Goal: Task Accomplishment & Management: Use online tool/utility

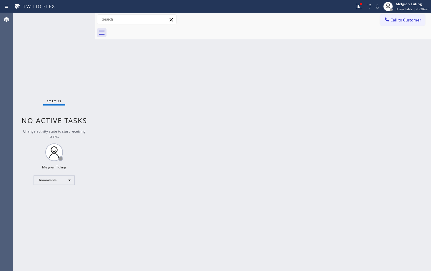
click at [207, 121] on div "Back to Dashboard Change Sender ID Customers Technicians Select a contact Outbo…" at bounding box center [263, 142] width 336 height 258
click at [216, 124] on div "Back to Dashboard Change Sender ID Customers Technicians Select a contact Outbo…" at bounding box center [263, 142] width 336 height 258
click at [226, 166] on div "Back to Dashboard Change Sender ID Customers Technicians Select a contact Outbo…" at bounding box center [263, 142] width 336 height 258
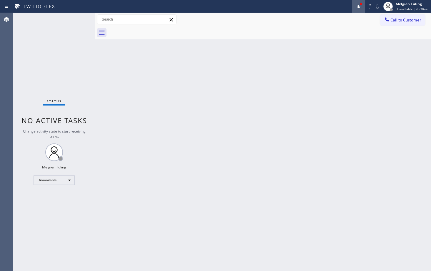
click at [361, 7] on icon at bounding box center [358, 6] width 7 height 7
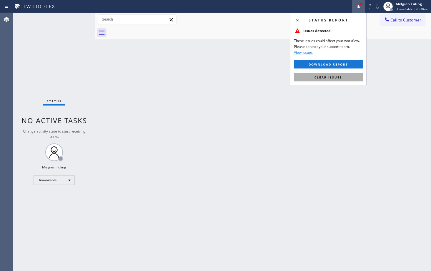
click at [333, 79] on span "Clear issues" at bounding box center [328, 77] width 28 height 4
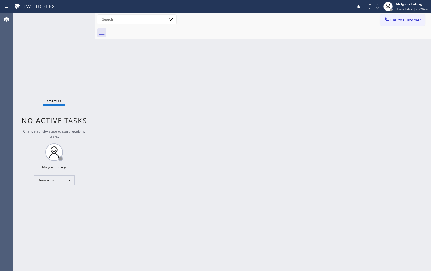
click at [318, 116] on div "Back to Dashboard Change Sender ID Customers Technicians Select a contact Outbo…" at bounding box center [263, 142] width 336 height 258
click at [56, 180] on div "Unavailable" at bounding box center [54, 180] width 41 height 9
click at [58, 196] on li "Available" at bounding box center [54, 195] width 40 height 7
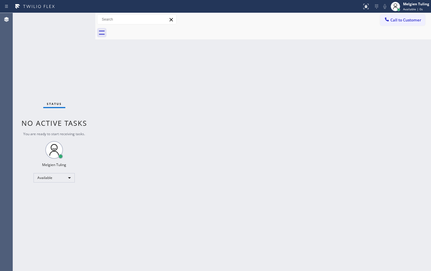
click at [305, 158] on div "Back to Dashboard Change Sender ID Customers Technicians Select a contact Outbo…" at bounding box center [263, 142] width 336 height 258
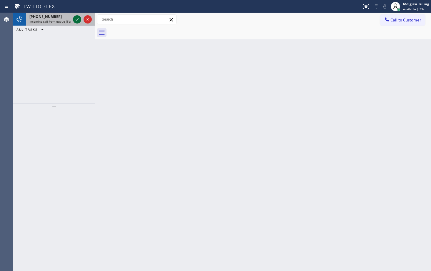
click at [77, 20] on icon at bounding box center [77, 19] width 7 height 7
click at [75, 19] on icon at bounding box center [77, 19] width 7 height 7
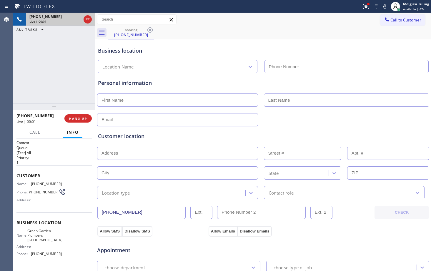
type input "[PHONE_NUMBER]"
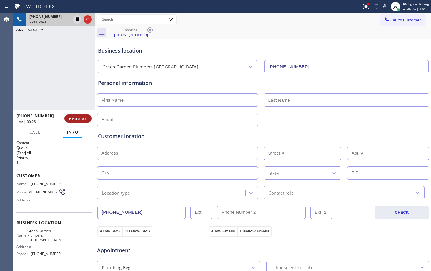
click at [80, 120] on span "HANG UP" at bounding box center [78, 118] width 18 height 4
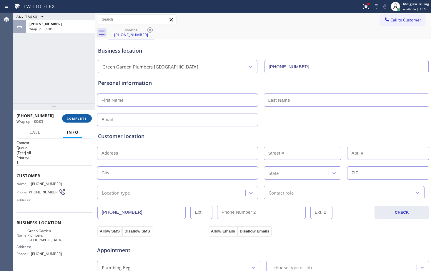
click at [73, 118] on span "COMPLETE" at bounding box center [77, 118] width 20 height 4
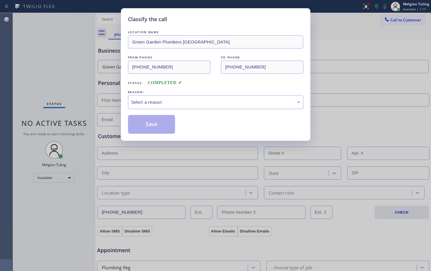
click at [154, 104] on div "Select a reason" at bounding box center [215, 102] width 169 height 7
click at [152, 128] on button "Save" at bounding box center [151, 124] width 47 height 19
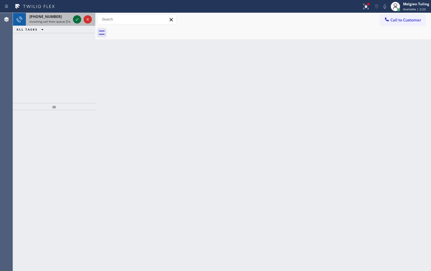
click at [79, 20] on icon at bounding box center [77, 19] width 7 height 7
click at [77, 17] on icon at bounding box center [77, 19] width 7 height 7
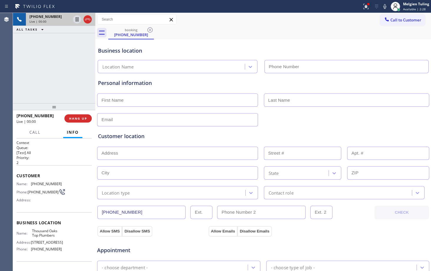
type input "[PHONE_NUMBER]"
click at [325, 131] on div "Customer location >> ADD NEW ADDRESS << + NEW ADDRESS State Location type Conta…" at bounding box center [263, 162] width 333 height 73
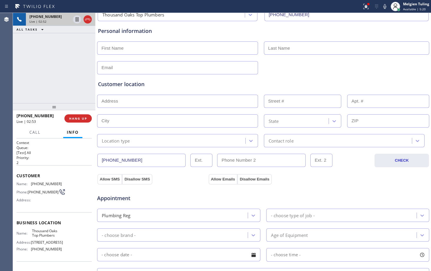
scroll to position [59, 0]
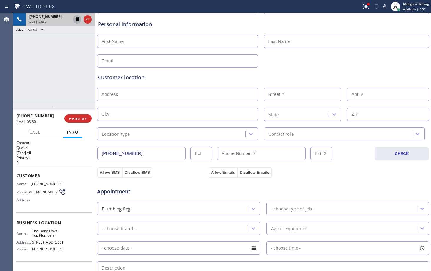
click at [77, 20] on icon at bounding box center [77, 19] width 3 height 4
click at [385, 7] on icon at bounding box center [384, 6] width 7 height 7
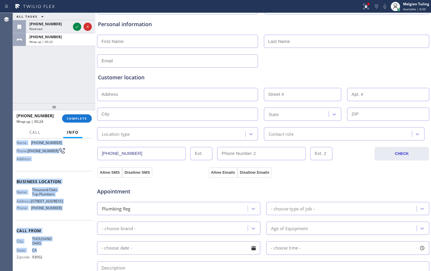
scroll to position [52, 0]
drag, startPoint x: 17, startPoint y: 149, endPoint x: 63, endPoint y: 256, distance: 116.5
click at [63, 256] on div "Context Queue: [Test] All Priority: 2 Customer Name: [PHONE_NUMBER] Phone: [PHO…" at bounding box center [53, 184] width 75 height 170
copy div "Customer Name: [PHONE_NUMBER] Phone: [PHONE_NUMBER] Address: Business location …"
click at [406, 10] on span "Available | 9:23" at bounding box center [414, 9] width 23 height 4
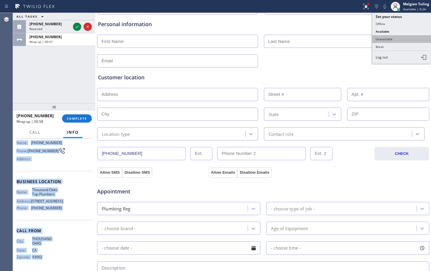
click at [389, 41] on button "Unavailable" at bounding box center [401, 39] width 59 height 8
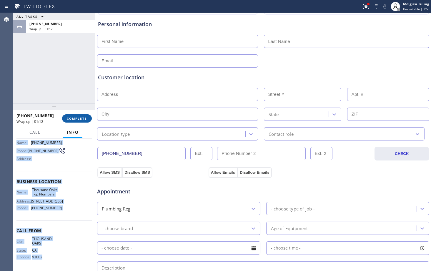
click at [80, 118] on span "COMPLETE" at bounding box center [77, 118] width 20 height 4
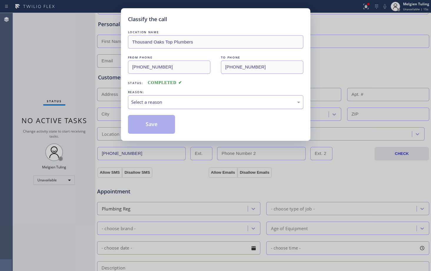
click at [150, 103] on div "Select a reason" at bounding box center [215, 102] width 169 height 7
click at [163, 126] on button "Save" at bounding box center [151, 124] width 47 height 19
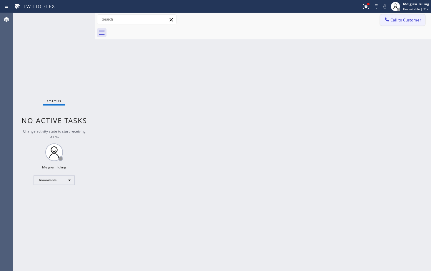
click at [392, 21] on span "Call to Customer" at bounding box center [405, 19] width 31 height 5
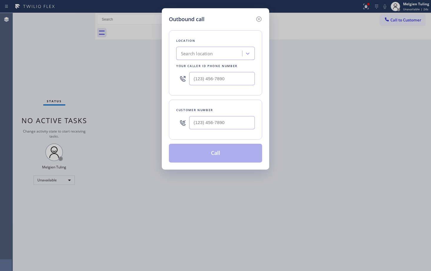
type input "(___) ___-____"
click at [212, 123] on input "(___) ___-____" at bounding box center [222, 122] width 66 height 13
click at [249, 55] on icon at bounding box center [248, 54] width 6 height 6
type input "(___) ___-____"
click at [211, 82] on input "(___) ___-____" at bounding box center [222, 78] width 66 height 13
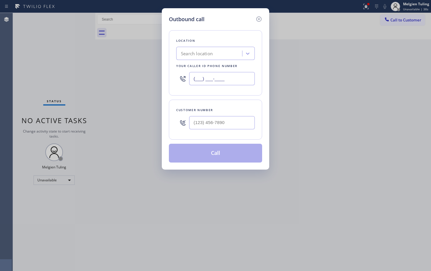
drag, startPoint x: 206, startPoint y: 79, endPoint x: 209, endPoint y: 77, distance: 3.3
click at [206, 79] on input "(___) ___-____" at bounding box center [222, 78] width 66 height 13
paste input "805) 301-5280"
type input "[PHONE_NUMBER]"
type input "(___) ___-____"
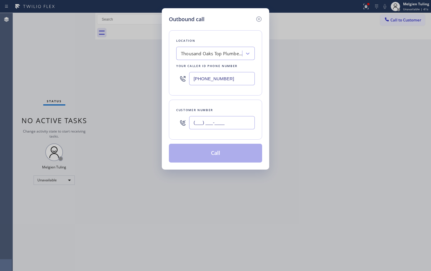
click at [209, 124] on input "(___) ___-____" at bounding box center [222, 122] width 66 height 13
click at [208, 124] on input "(___) ___-____" at bounding box center [222, 122] width 66 height 13
paste input "805) 390-2203"
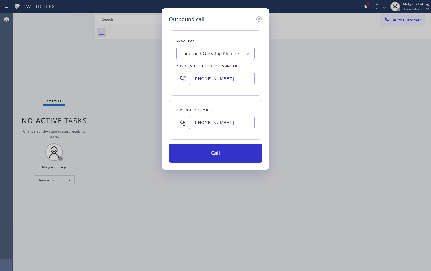
type input "[PHONE_NUMBER]"
click at [213, 150] on button "Call" at bounding box center [215, 153] width 93 height 19
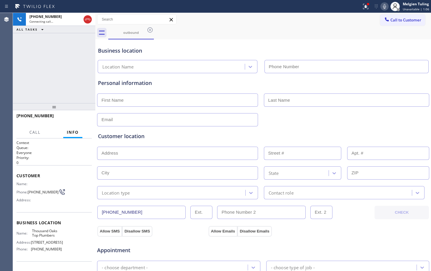
type input "[PHONE_NUMBER]"
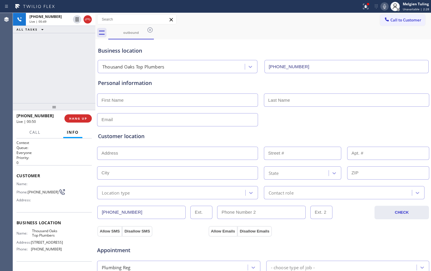
click at [281, 129] on div "Customer location >> ADD NEW ADDRESS << + NEW ADDRESS State Location type Conta…" at bounding box center [263, 162] width 333 height 73
click at [84, 119] on span "HANG UP" at bounding box center [78, 118] width 18 height 4
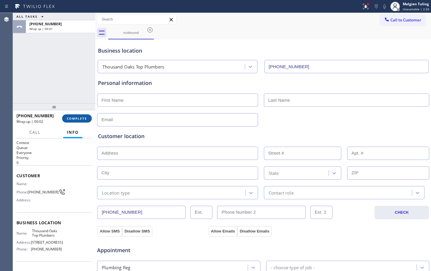
click at [69, 120] on span "COMPLETE" at bounding box center [77, 118] width 20 height 4
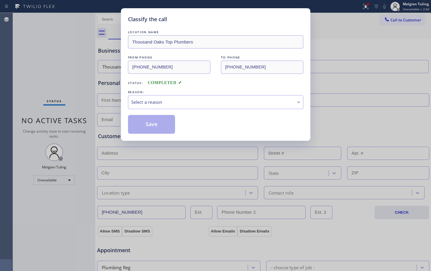
click at [373, 96] on div "Classify the call LOCATION NAME [GEOGRAPHIC_DATA] Top Plumbers FROM PHONE [PHON…" at bounding box center [215, 135] width 431 height 271
click at [370, 107] on div "Classify the call LOCATION NAME [GEOGRAPHIC_DATA] Top Plumbers FROM PHONE [PHON…" at bounding box center [215, 135] width 431 height 271
click at [165, 101] on div "Select a reason" at bounding box center [215, 102] width 169 height 7
click at [157, 125] on button "Save" at bounding box center [151, 124] width 47 height 19
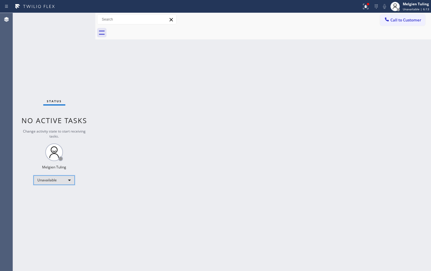
click at [69, 180] on div "Unavailable" at bounding box center [54, 180] width 41 height 9
click at [47, 196] on li "Available" at bounding box center [54, 195] width 40 height 7
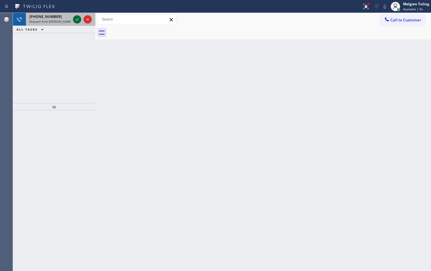
click at [78, 20] on icon at bounding box center [77, 19] width 7 height 7
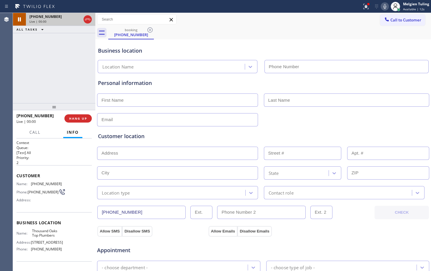
type input "[PHONE_NUMBER]"
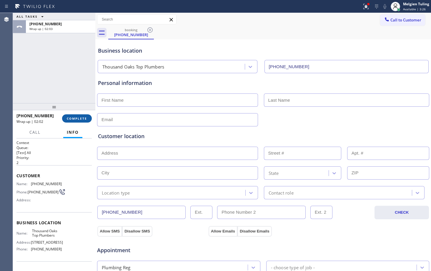
click at [75, 121] on button "COMPLETE" at bounding box center [77, 118] width 30 height 8
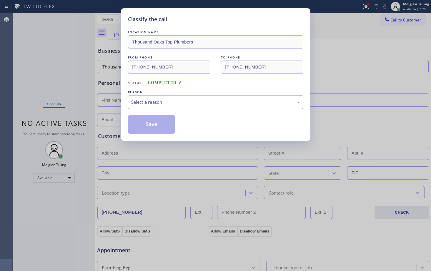
click at [152, 106] on div "Select a reason" at bounding box center [215, 102] width 175 height 14
click at [144, 126] on button "Save" at bounding box center [151, 124] width 47 height 19
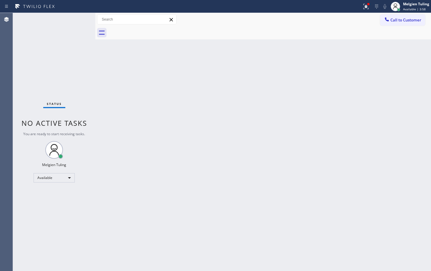
click at [199, 161] on div "Back to Dashboard Change Sender ID Customers Technicians Select a contact Outbo…" at bounding box center [263, 142] width 336 height 258
click at [186, 123] on div "Back to Dashboard Change Sender ID Customers Technicians Select a contact Outbo…" at bounding box center [263, 142] width 336 height 258
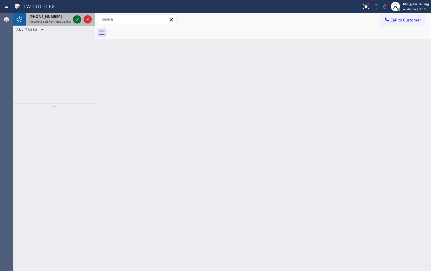
click at [77, 16] on icon at bounding box center [77, 19] width 7 height 7
click at [78, 21] on icon at bounding box center [77, 19] width 7 height 7
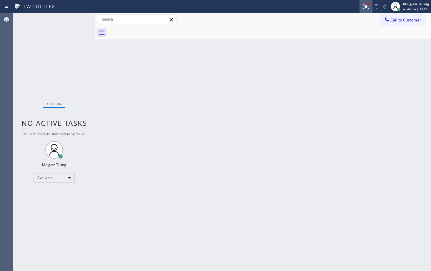
click at [364, 6] on icon at bounding box center [365, 6] width 7 height 7
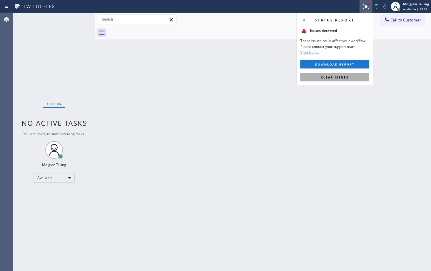
click at [326, 76] on span "Clear issues" at bounding box center [335, 77] width 28 height 4
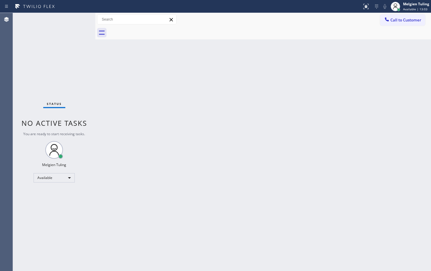
click at [265, 61] on div "Back to Dashboard Change Sender ID Customers Technicians Select a contact Outbo…" at bounding box center [263, 142] width 336 height 258
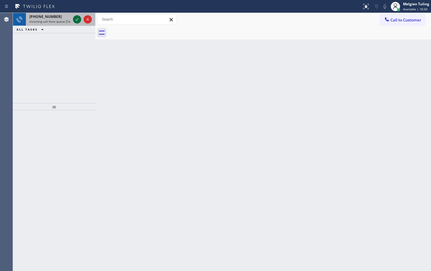
click at [77, 21] on icon at bounding box center [77, 19] width 7 height 7
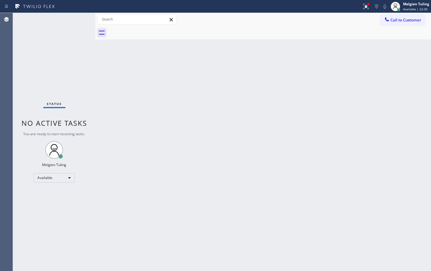
click at [291, 95] on div "Back to Dashboard Change Sender ID Customers Technicians Select a contact Outbo…" at bounding box center [263, 142] width 336 height 258
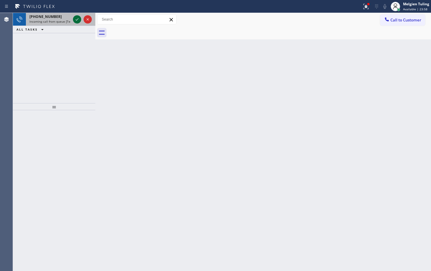
click at [75, 19] on icon at bounding box center [77, 19] width 7 height 7
click at [77, 19] on icon at bounding box center [77, 19] width 7 height 7
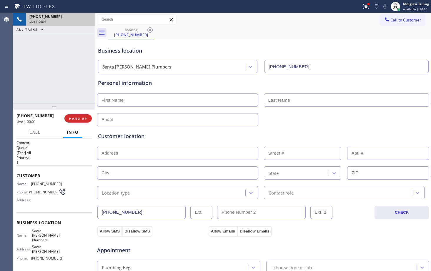
type input "[PHONE_NUMBER]"
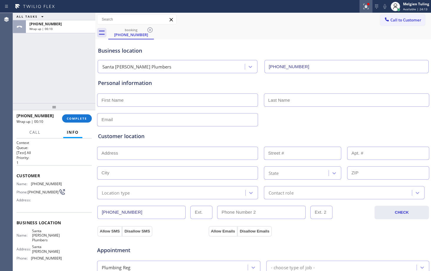
click at [366, 4] on icon at bounding box center [365, 6] width 7 height 7
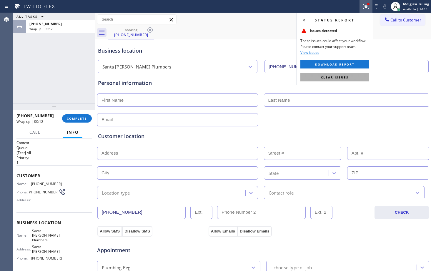
click at [326, 77] on span "Clear issues" at bounding box center [335, 77] width 28 height 4
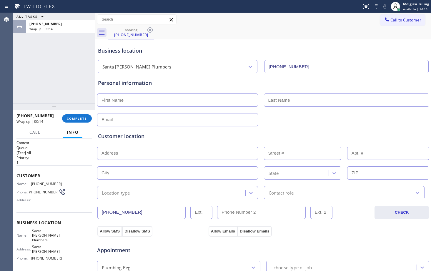
click at [235, 37] on div "booking [PHONE_NUMBER]" at bounding box center [269, 32] width 323 height 13
click at [77, 119] on span "COMPLETE" at bounding box center [77, 118] width 20 height 4
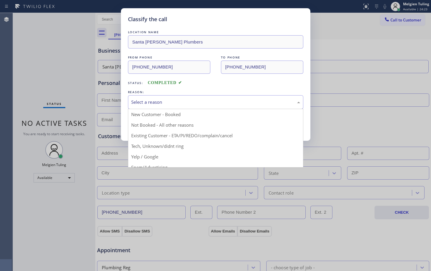
click at [137, 104] on div "Select a reason" at bounding box center [215, 102] width 169 height 7
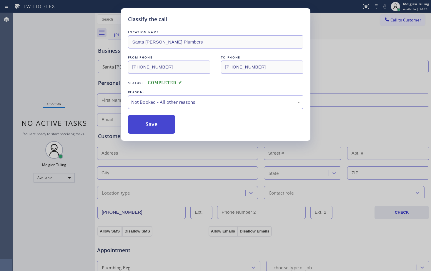
click at [153, 126] on button "Save" at bounding box center [151, 124] width 47 height 19
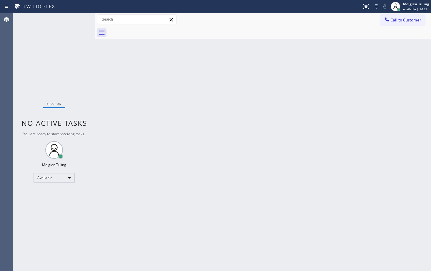
click at [327, 124] on div "Back to Dashboard Change Sender ID Customers Technicians Select a contact Outbo…" at bounding box center [263, 142] width 336 height 258
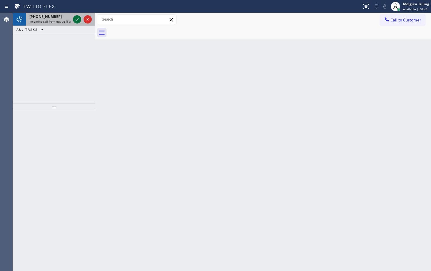
click at [76, 18] on icon at bounding box center [77, 19] width 7 height 7
click at [75, 21] on icon at bounding box center [77, 19] width 7 height 7
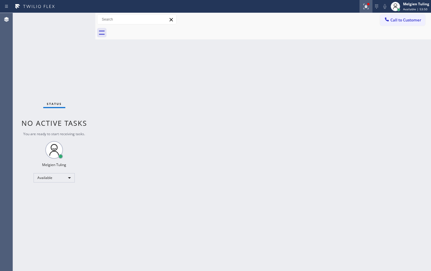
click at [364, 7] on icon at bounding box center [365, 6] width 7 height 7
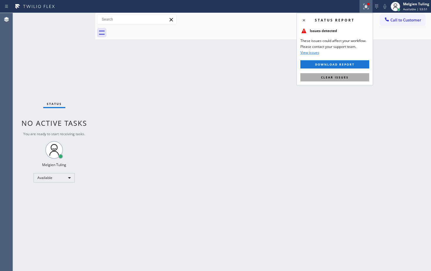
click at [334, 77] on span "Clear issues" at bounding box center [335, 77] width 28 height 4
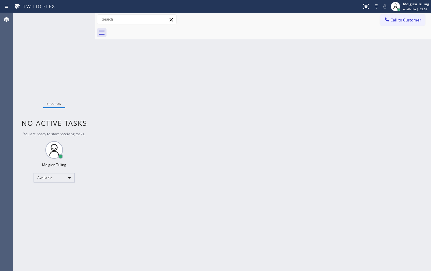
click at [305, 74] on div "Back to Dashboard Change Sender ID Customers Technicians Select a contact Outbo…" at bounding box center [263, 142] width 336 height 258
click at [360, 182] on div "Back to Dashboard Change Sender ID Customers Technicians Select a contact Outbo…" at bounding box center [263, 142] width 336 height 258
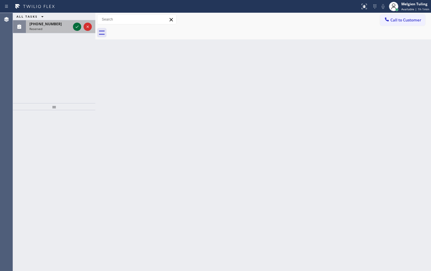
click at [78, 26] on icon at bounding box center [77, 27] width 3 height 2
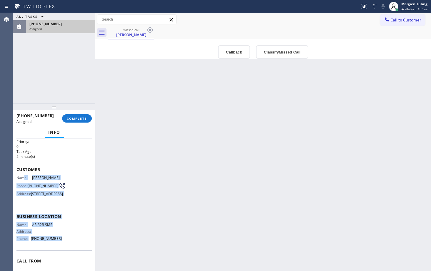
scroll to position [29, 0]
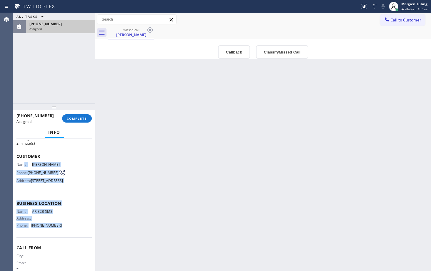
drag, startPoint x: 25, startPoint y: 192, endPoint x: 56, endPoint y: 224, distance: 44.1
click at [60, 236] on div "Context Queue: Appliance Repair High End Priority: 0 Task Age: [DEMOGRAPHIC_DAT…" at bounding box center [53, 196] width 75 height 171
click at [65, 165] on div "Name: [PERSON_NAME] Phone: [PHONE_NUMBER] Address: [STREET_ADDRESS]" at bounding box center [53, 173] width 75 height 23
drag, startPoint x: 14, startPoint y: 155, endPoint x: 58, endPoint y: 236, distance: 92.3
click at [58, 236] on div "Context Queue: Appliance Repair High End Priority: 0 Task Age: [DEMOGRAPHIC_DAT…" at bounding box center [54, 205] width 82 height 133
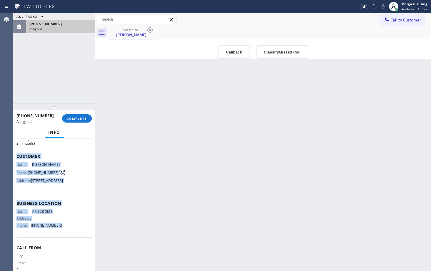
copy div "Customer Name: [PERSON_NAME] Phone: [PHONE_NUMBER] Address: [STREET_ADDRESS] Bu…"
click at [84, 118] on span "COMPLETE" at bounding box center [77, 118] width 20 height 4
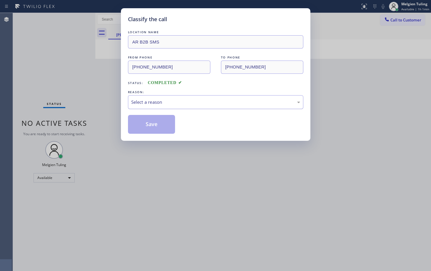
click at [162, 101] on div "Select a reason" at bounding box center [215, 102] width 169 height 7
click at [148, 127] on button "Save" at bounding box center [151, 124] width 47 height 19
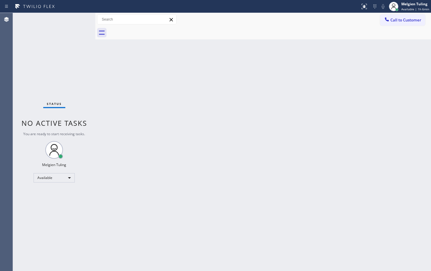
click at [263, 99] on div "Back to Dashboard Change Sender ID Customers Technicians Select a contact Outbo…" at bounding box center [263, 142] width 336 height 258
click at [79, 20] on div "Status No active tasks You are ready to start receiving tasks. Melgien Tuling A…" at bounding box center [54, 142] width 82 height 258
click at [265, 129] on div "Back to Dashboard Change Sender ID Customers Technicians Select a contact Outbo…" at bounding box center [263, 142] width 336 height 258
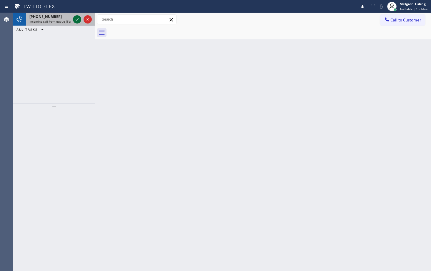
click at [75, 21] on icon at bounding box center [77, 19] width 7 height 7
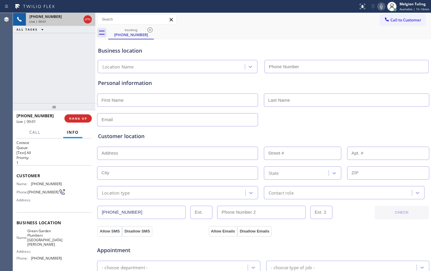
type input "[PHONE_NUMBER]"
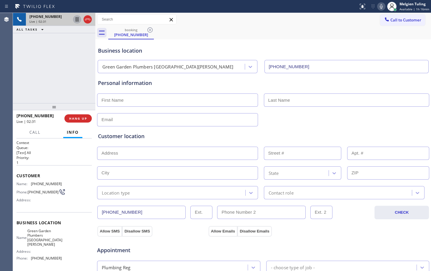
click at [77, 19] on icon at bounding box center [77, 19] width 7 height 7
click at [383, 6] on icon at bounding box center [381, 6] width 7 height 7
click at [163, 98] on input "text" at bounding box center [177, 100] width 161 height 13
click at [119, 101] on input "text" at bounding box center [177, 100] width 161 height 13
type input "[PERSON_NAME]"
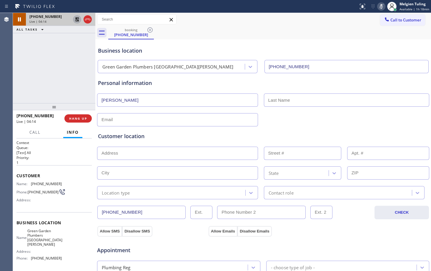
click at [274, 99] on input "text" at bounding box center [347, 100] width 166 height 13
type input "Ko"
click at [169, 152] on input "text" at bounding box center [177, 153] width 161 height 13
click at [116, 117] on input "text" at bounding box center [177, 119] width 161 height 13
click at [125, 148] on input "text" at bounding box center [177, 153] width 161 height 13
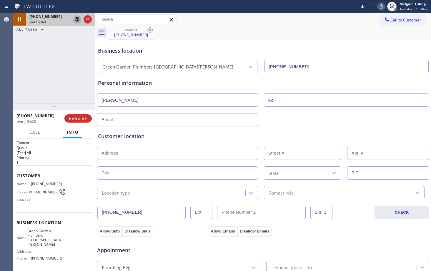
paste input "[STREET_ADDRESS][PERSON_NAME]"
type input "[STREET_ADDRESS][PERSON_NAME]"
type input "16935"
type input "Los Gatos"
type input "95032"
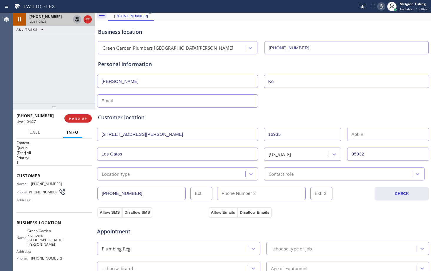
scroll to position [29, 0]
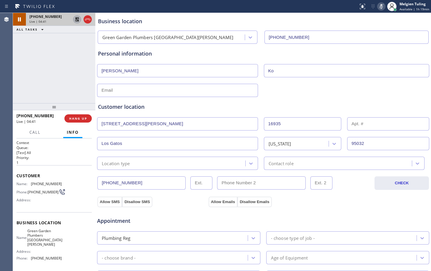
click at [76, 19] on icon at bounding box center [77, 19] width 4 height 4
click at [381, 6] on icon at bounding box center [381, 6] width 7 height 7
click at [76, 20] on icon at bounding box center [77, 19] width 3 height 4
click at [382, 6] on icon at bounding box center [381, 6] width 7 height 7
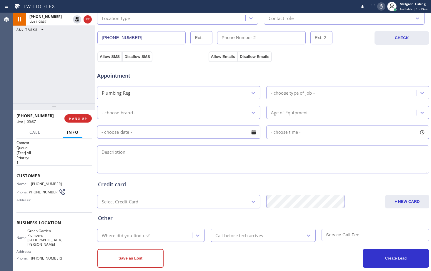
scroll to position [176, 0]
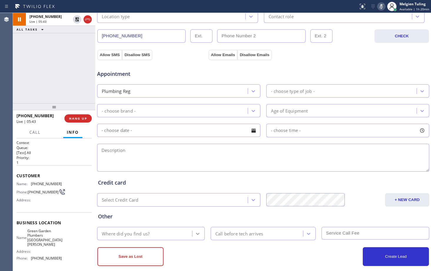
click at [195, 236] on icon at bounding box center [198, 234] width 6 height 6
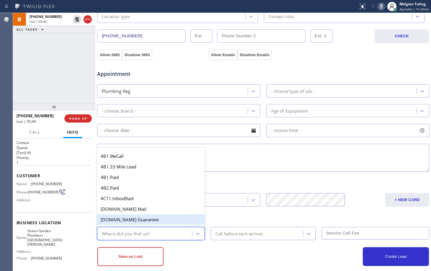
click at [194, 246] on div "Save as Lost Create Lead" at bounding box center [263, 256] width 333 height 20
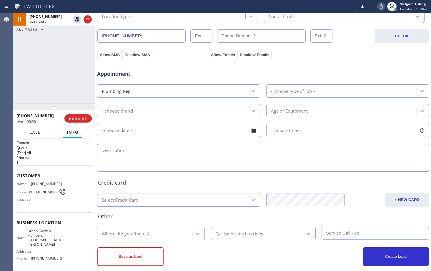
click at [43, 135] on button "Call" at bounding box center [35, 132] width 18 height 11
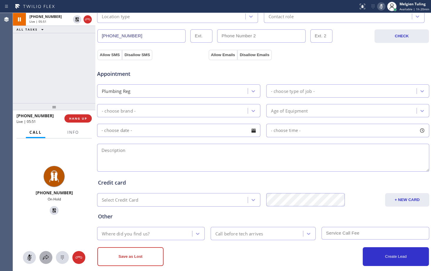
click at [49, 255] on icon at bounding box center [45, 257] width 7 height 7
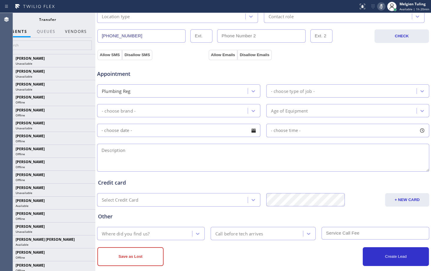
drag, startPoint x: 69, startPoint y: 38, endPoint x: 71, endPoint y: 33, distance: 4.8
click at [69, 38] on div at bounding box center [48, 46] width 96 height 16
click at [71, 33] on button "Vendors" at bounding box center [75, 31] width 29 height 11
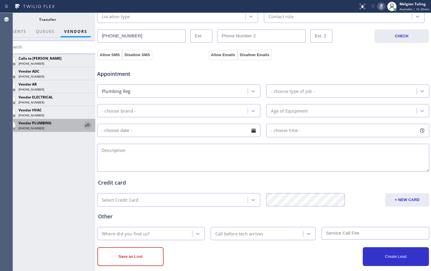
click at [87, 125] on icon at bounding box center [87, 125] width 7 height 7
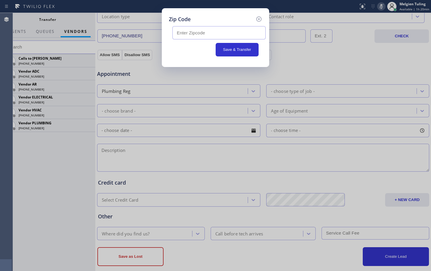
click at [197, 33] on input "text" at bounding box center [218, 32] width 93 height 13
type input "95032"
click at [234, 46] on button "Save & Transfer" at bounding box center [237, 50] width 43 height 14
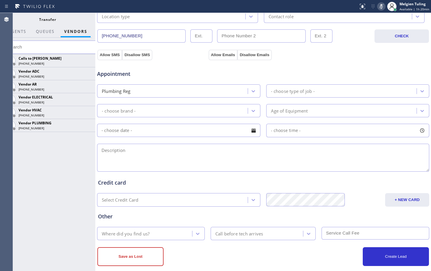
click at [145, 236] on div "Where did you find us?" at bounding box center [126, 233] width 48 height 7
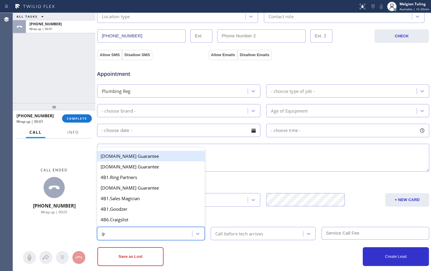
type input "goo"
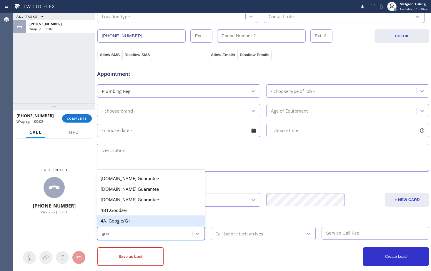
click at [129, 218] on div "4A. Google/G+" at bounding box center [151, 221] width 108 height 11
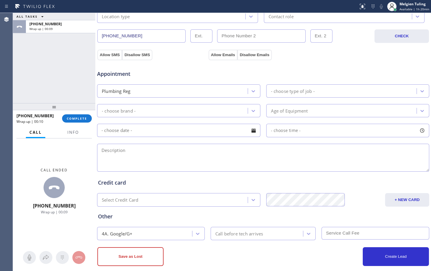
click at [179, 161] on textarea at bounding box center [263, 158] width 332 height 28
paste textarea "[STREET_ADDRESS][PERSON_NAME], wants to reconnect the broken pipe in the garden"
click at [73, 133] on span "Info" at bounding box center [72, 132] width 11 height 5
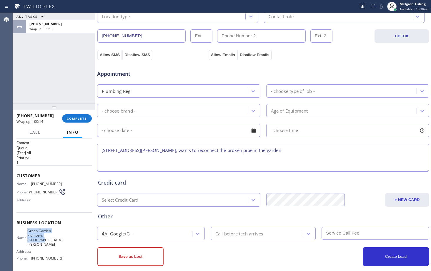
drag, startPoint x: 31, startPoint y: 234, endPoint x: 42, endPoint y: 244, distance: 15.2
click at [42, 244] on div "Name: Green Garden Plumbers [GEOGRAPHIC_DATA][PERSON_NAME]" at bounding box center [38, 238] width 45 height 18
copy span "Green Garden Plumbers [GEOGRAPHIC_DATA][PERSON_NAME]"
click at [296, 156] on textarea "[STREET_ADDRESS][PERSON_NAME], wants to reconnect the broken pipe in the garden" at bounding box center [263, 158] width 332 height 28
paste textarea "Green Garden Plumbers [GEOGRAPHIC_DATA][PERSON_NAME]"
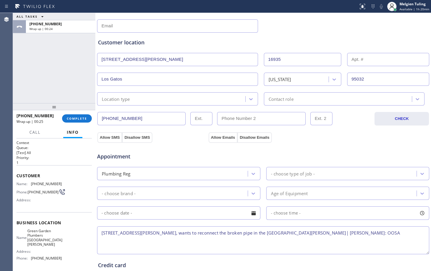
scroll to position [88, 0]
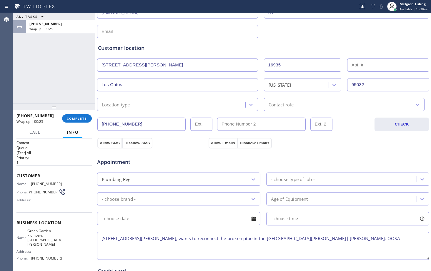
type textarea "[STREET_ADDRESS][PERSON_NAME], wants to reconnect the broken pipe in the [GEOGR…"
drag, startPoint x: 125, startPoint y: 38, endPoint x: 125, endPoint y: 34, distance: 3.8
click at [125, 38] on div "Customer location >> ADD NEW ADDRESS << + NEW ADDRESS [STREET_ADDRESS][PERSON_N…" at bounding box center [263, 74] width 333 height 73
click at [125, 34] on input "text" at bounding box center [177, 31] width 161 height 13
type input "[EMAIL_ADDRESS][DOMAIN_NAME]"
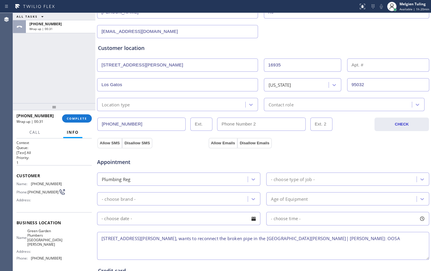
click at [171, 143] on div "Allow SMS Disallow SMS" at bounding box center [151, 143] width 111 height 11
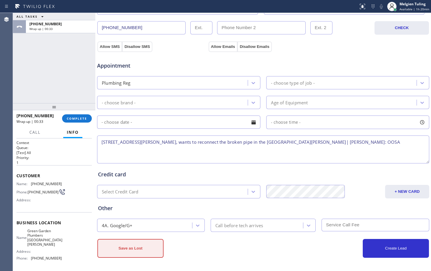
click at [129, 247] on button "Save as Lost" at bounding box center [130, 248] width 66 height 19
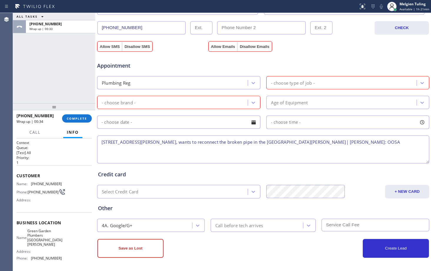
scroll to position [116, 0]
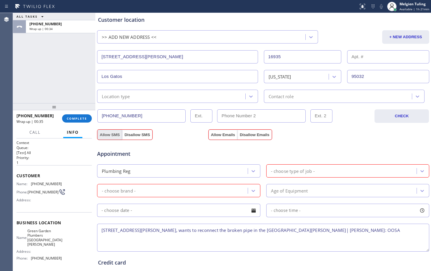
click at [105, 133] on button "Allow SMS" at bounding box center [109, 135] width 25 height 11
click at [222, 133] on button "Allow Emails" at bounding box center [223, 135] width 29 height 11
click at [268, 167] on div "- choose type of job -" at bounding box center [342, 171] width 149 height 10
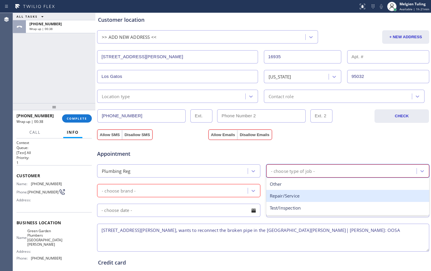
click at [289, 195] on div "Repair/Service" at bounding box center [347, 196] width 163 height 12
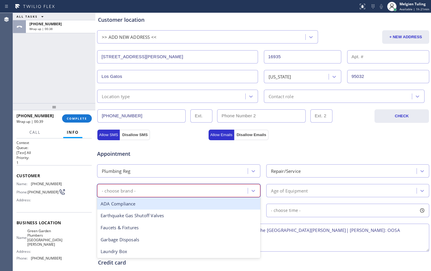
click at [153, 187] on div "- choose brand -" at bounding box center [173, 191] width 149 height 10
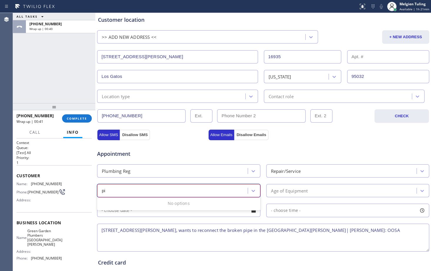
type input "p"
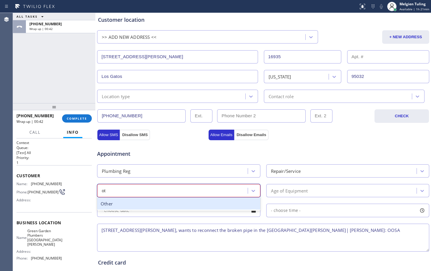
type input "oth"
click at [151, 206] on div "Other" at bounding box center [178, 204] width 163 height 12
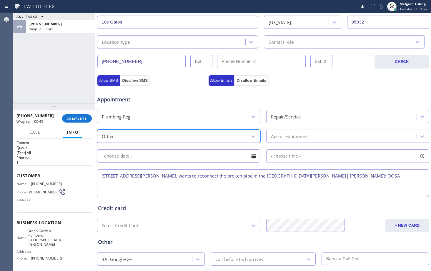
scroll to position [205, 0]
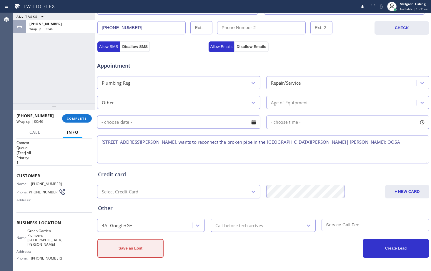
click at [144, 244] on button "Save as Lost" at bounding box center [130, 248] width 66 height 19
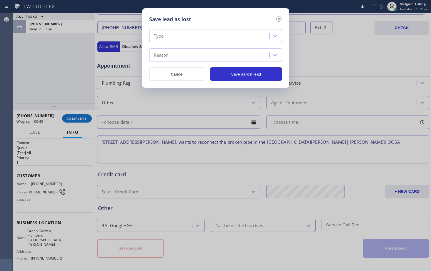
click at [169, 36] on div "Type" at bounding box center [210, 36] width 119 height 10
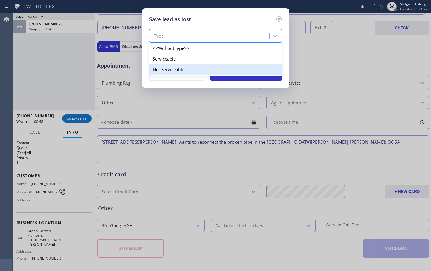
click at [174, 67] on div "Not Serviceable" at bounding box center [215, 69] width 133 height 11
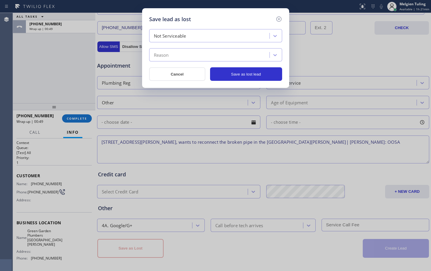
click at [173, 57] on div "Reason" at bounding box center [210, 55] width 119 height 10
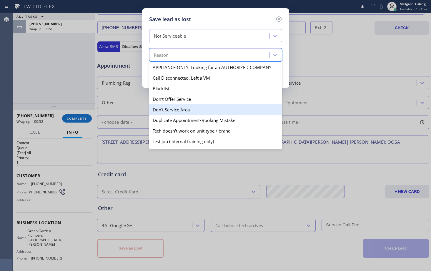
click at [180, 111] on div "Don't Service Area" at bounding box center [215, 109] width 133 height 11
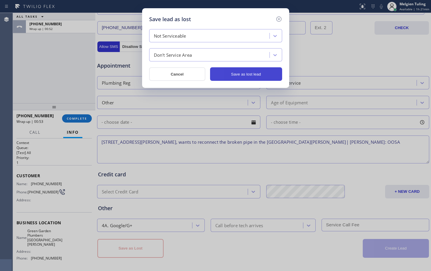
click at [242, 72] on button "Save as lost lead" at bounding box center [246, 74] width 72 height 14
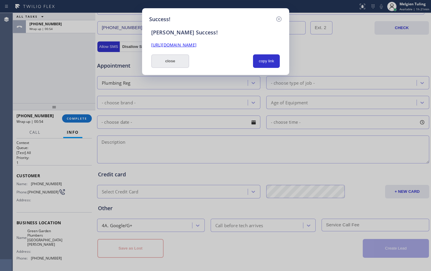
click at [178, 63] on button "close" at bounding box center [170, 61] width 38 height 14
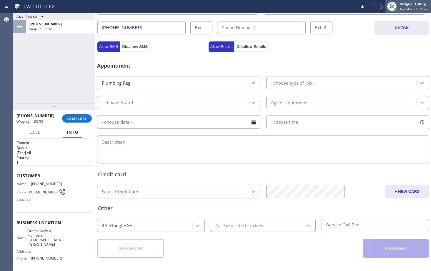
drag, startPoint x: 387, startPoint y: 4, endPoint x: 393, endPoint y: 9, distance: 6.9
click at [387, 4] on div at bounding box center [391, 6] width 13 height 13
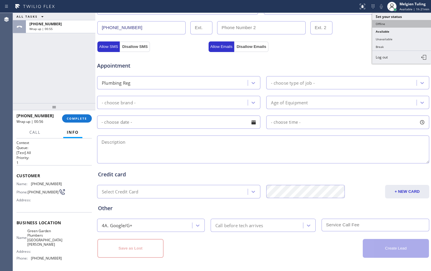
click at [395, 22] on button "Offline" at bounding box center [401, 24] width 59 height 8
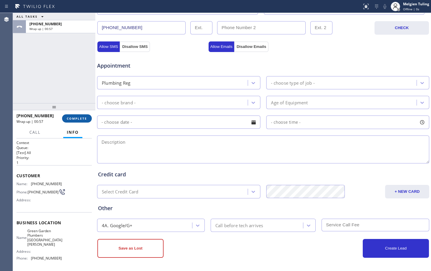
click at [87, 118] on button "COMPLETE" at bounding box center [77, 118] width 30 height 8
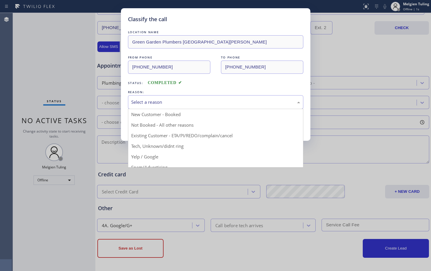
click at [156, 100] on div "Select a reason" at bounding box center [215, 102] width 169 height 7
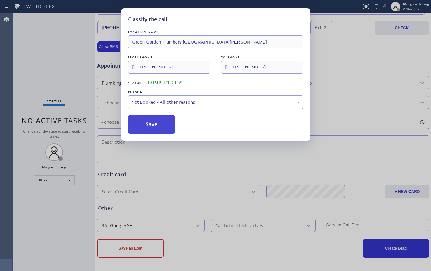
click at [159, 123] on button "Save" at bounding box center [151, 124] width 47 height 19
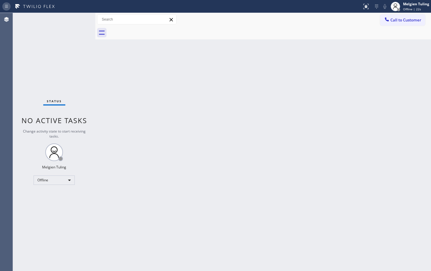
click at [7, 5] on icon at bounding box center [6, 6] width 7 height 7
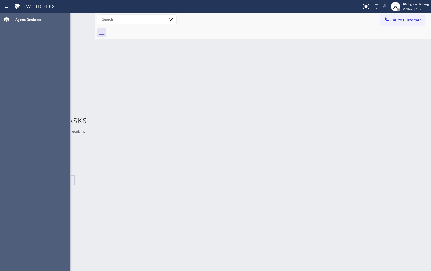
click at [360, 74] on div "Back to Dashboard Change Sender ID Customers Technicians Select a contact Outbo…" at bounding box center [263, 142] width 336 height 258
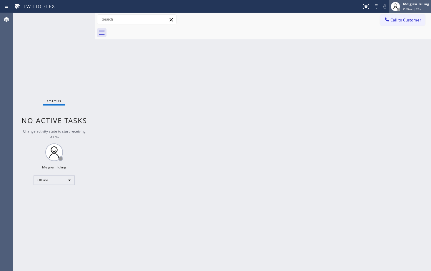
click at [397, 8] on icon at bounding box center [395, 6] width 7 height 7
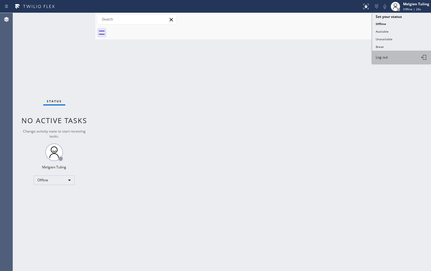
click at [395, 59] on button "Log out" at bounding box center [401, 57] width 59 height 13
